Goal: Find specific page/section: Find specific page/section

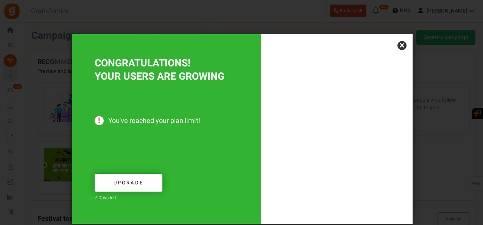
click at [401, 47] on link "×" at bounding box center [402, 45] width 9 height 9
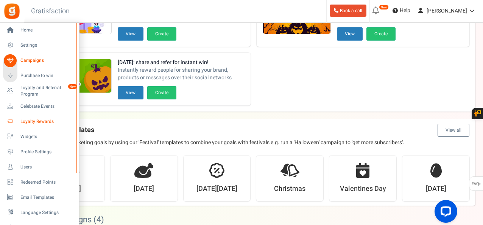
scroll to position [151, 0]
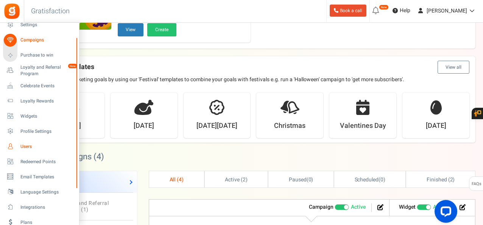
click at [33, 147] on span "Users" at bounding box center [46, 146] width 53 height 6
